Goal: Obtain resource: Obtain resource

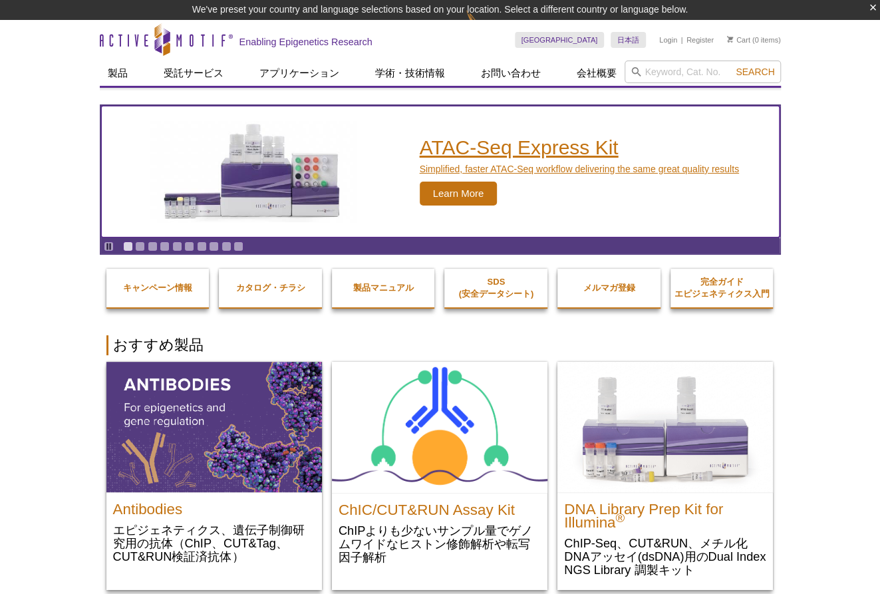
click at [267, 140] on img "ATAC-Seq Express Kit" at bounding box center [254, 171] width 220 height 101
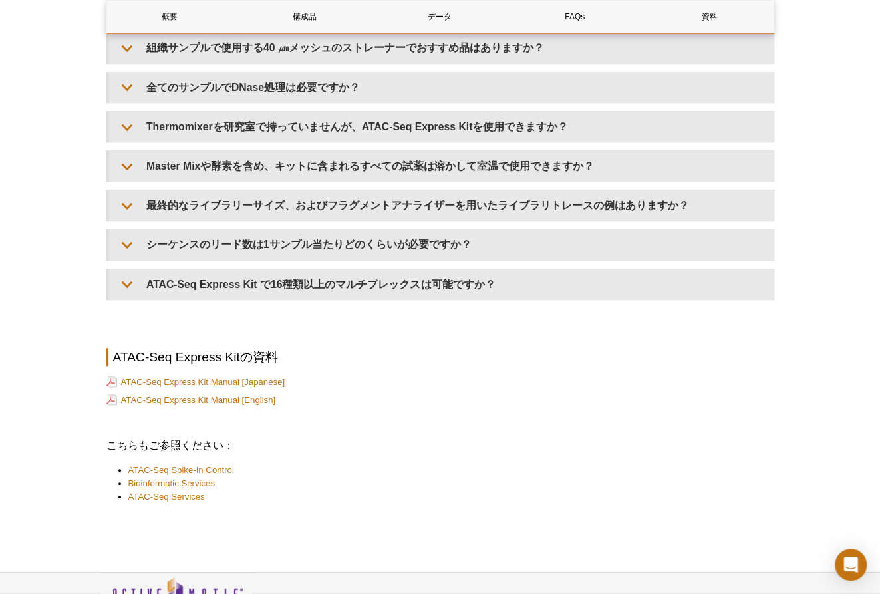
scroll to position [3082, 0]
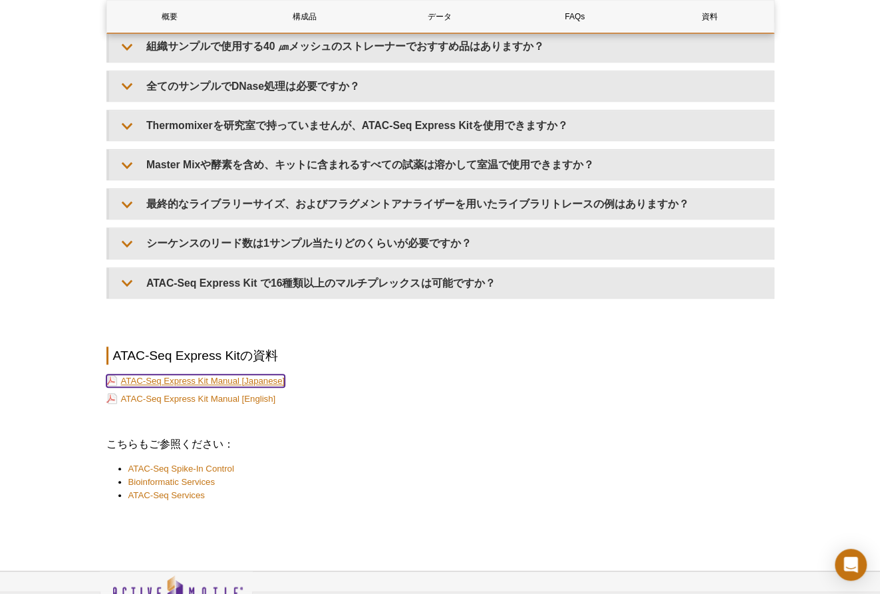
click at [162, 379] on link "ATAC-Seq Express Kit Manual [Japanese]" at bounding box center [195, 381] width 179 height 13
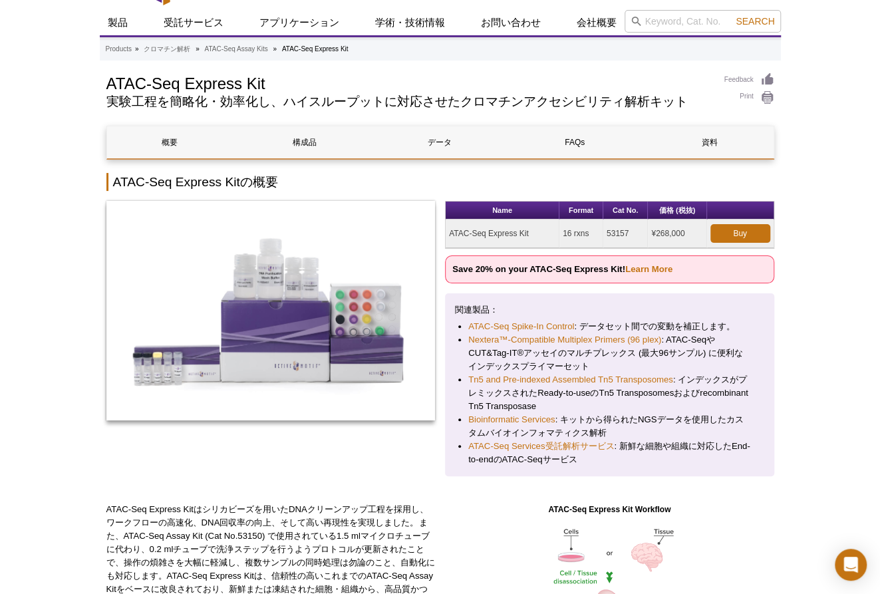
scroll to position [36, 0]
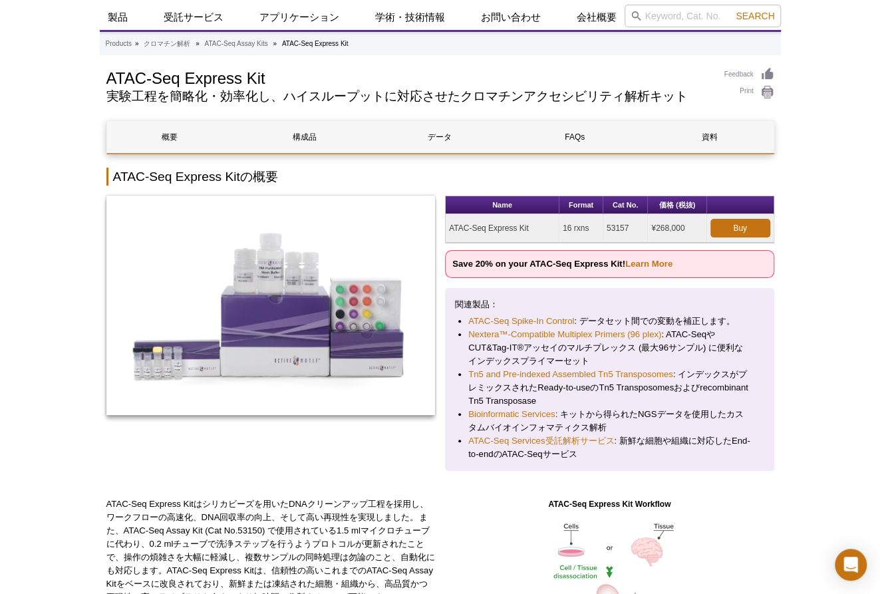
drag, startPoint x: 813, startPoint y: 13, endPoint x: 780, endPoint y: 1, distance: 35.1
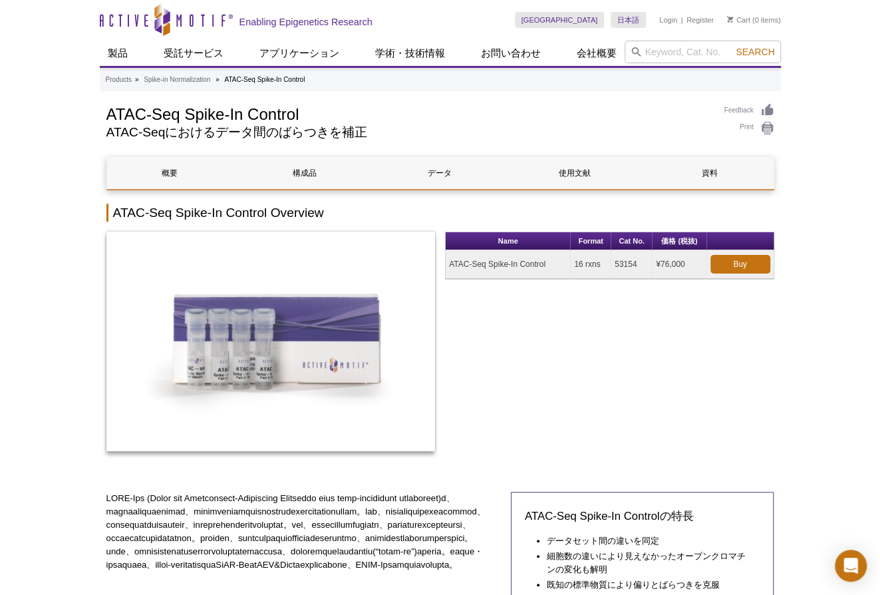
click at [639, 343] on div "Name Format Cat No. 価格 (税抜) ATAC-Seq Spike-In Control 16 rxns 53154 ¥76,000 Buy" at bounding box center [609, 349] width 329 height 234
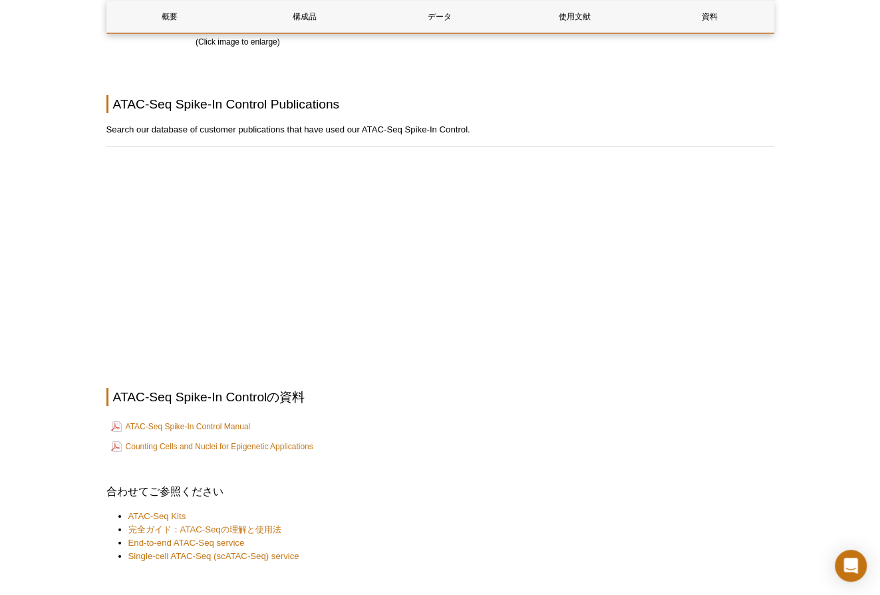
scroll to position [2404, 0]
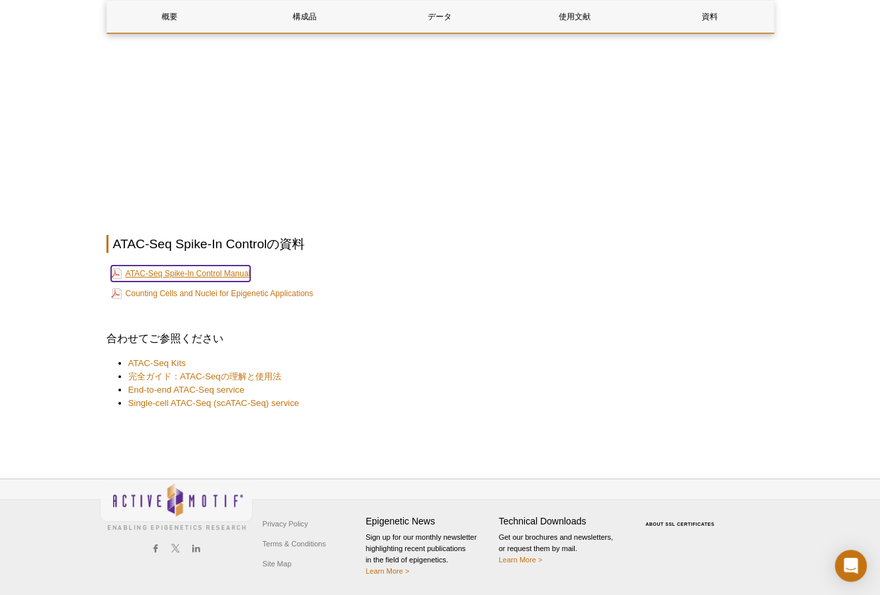
click at [196, 275] on link "ATAC-Seq Spike-In Control Manual" at bounding box center [181, 274] width 140 height 16
